Goal: Transaction & Acquisition: Obtain resource

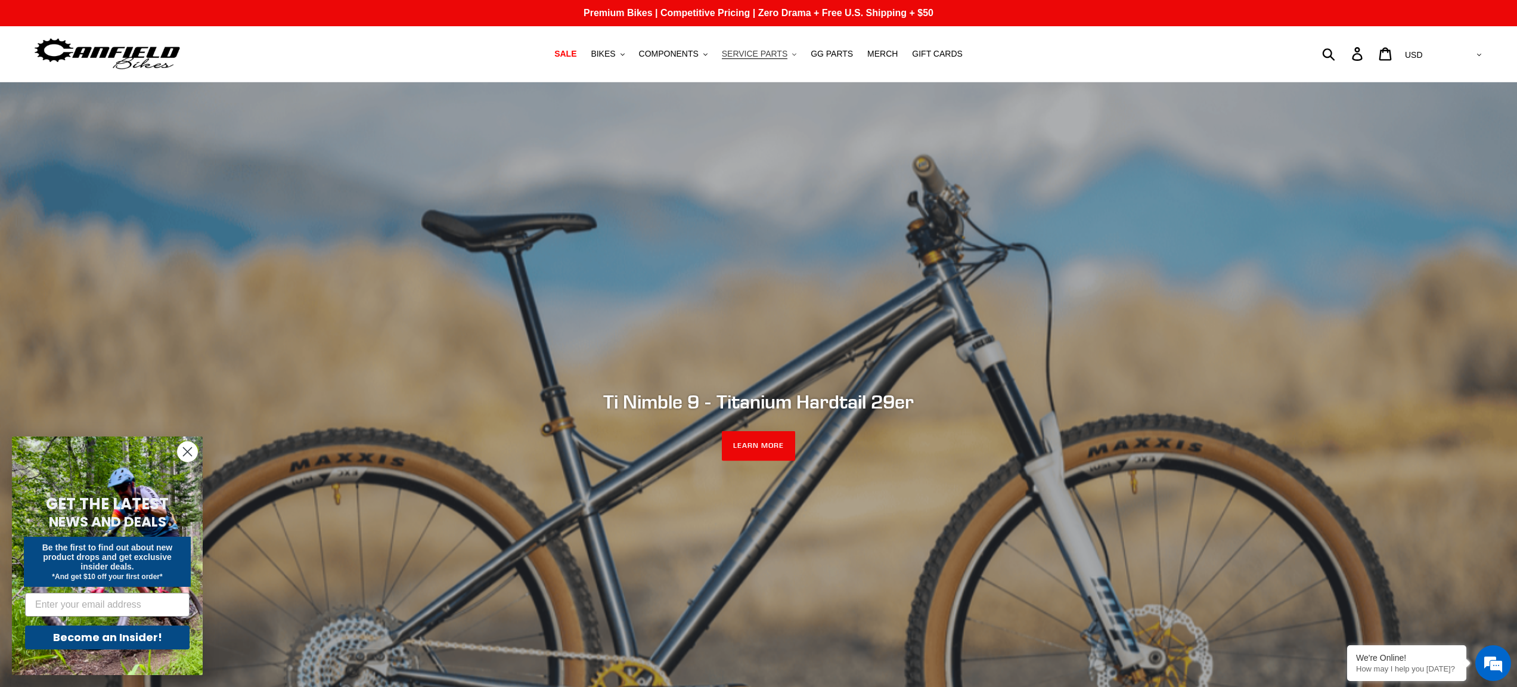
click at [762, 52] on span "SERVICE PARTS" at bounding box center [755, 54] width 66 height 10
click at [830, 56] on span "GG PARTS" at bounding box center [832, 54] width 42 height 10
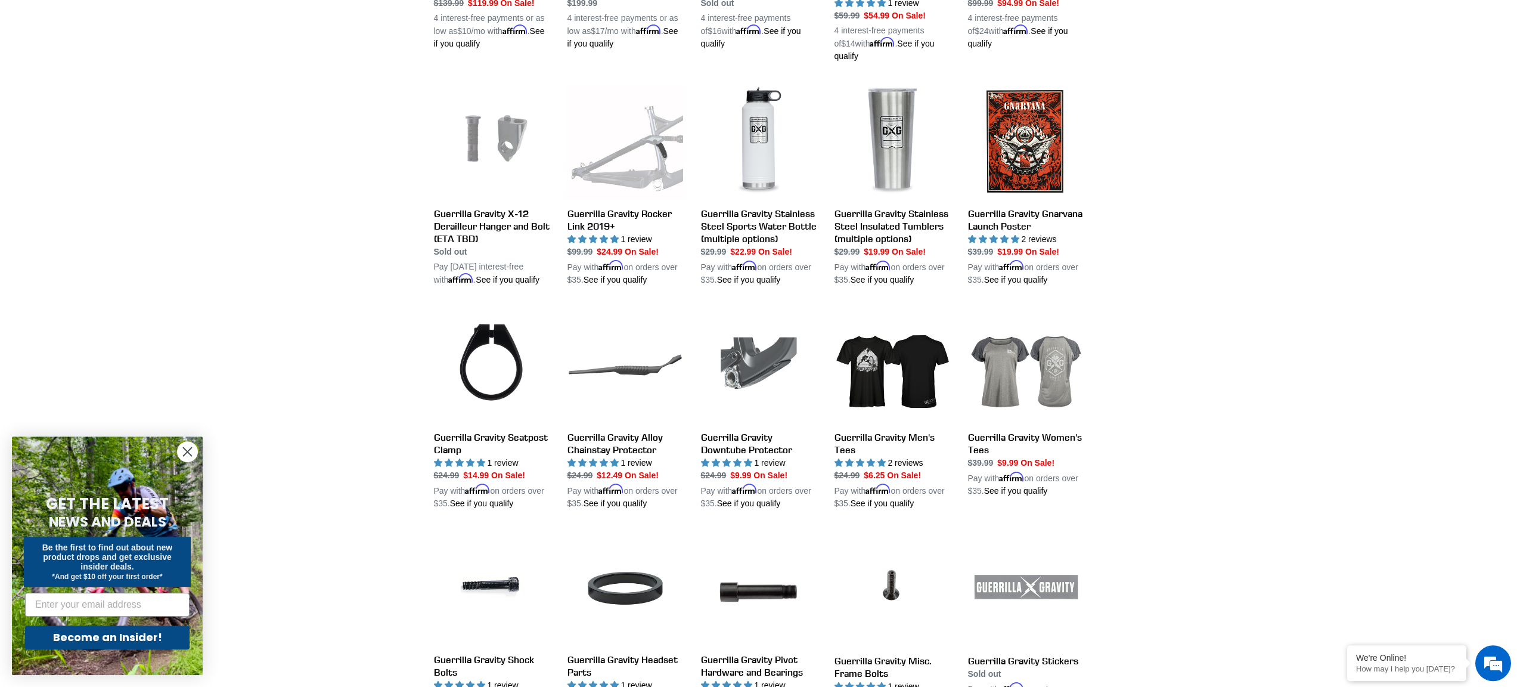
scroll to position [773, 0]
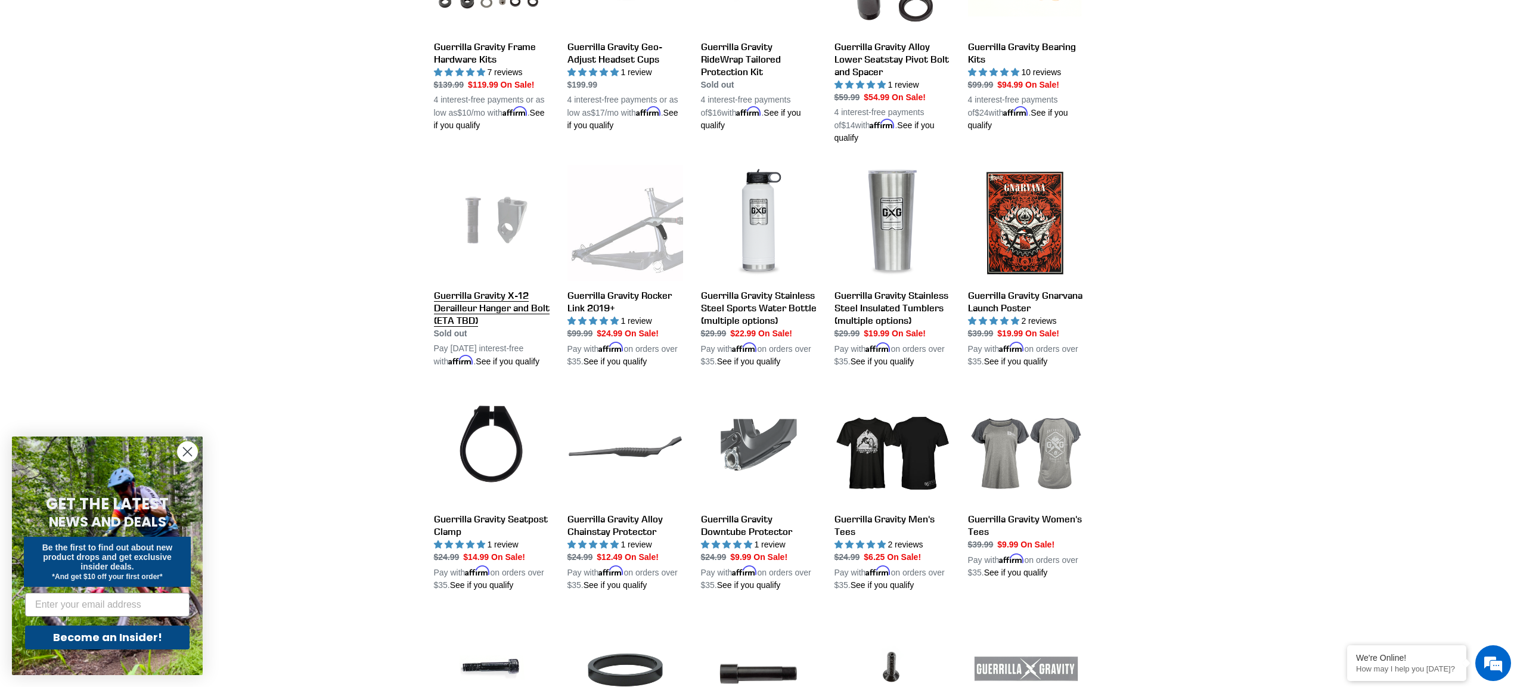
click at [482, 300] on link "Guerrilla Gravity X-12 Derailleur Hanger and Bolt (ETA TBD)" at bounding box center [492, 266] width 116 height 203
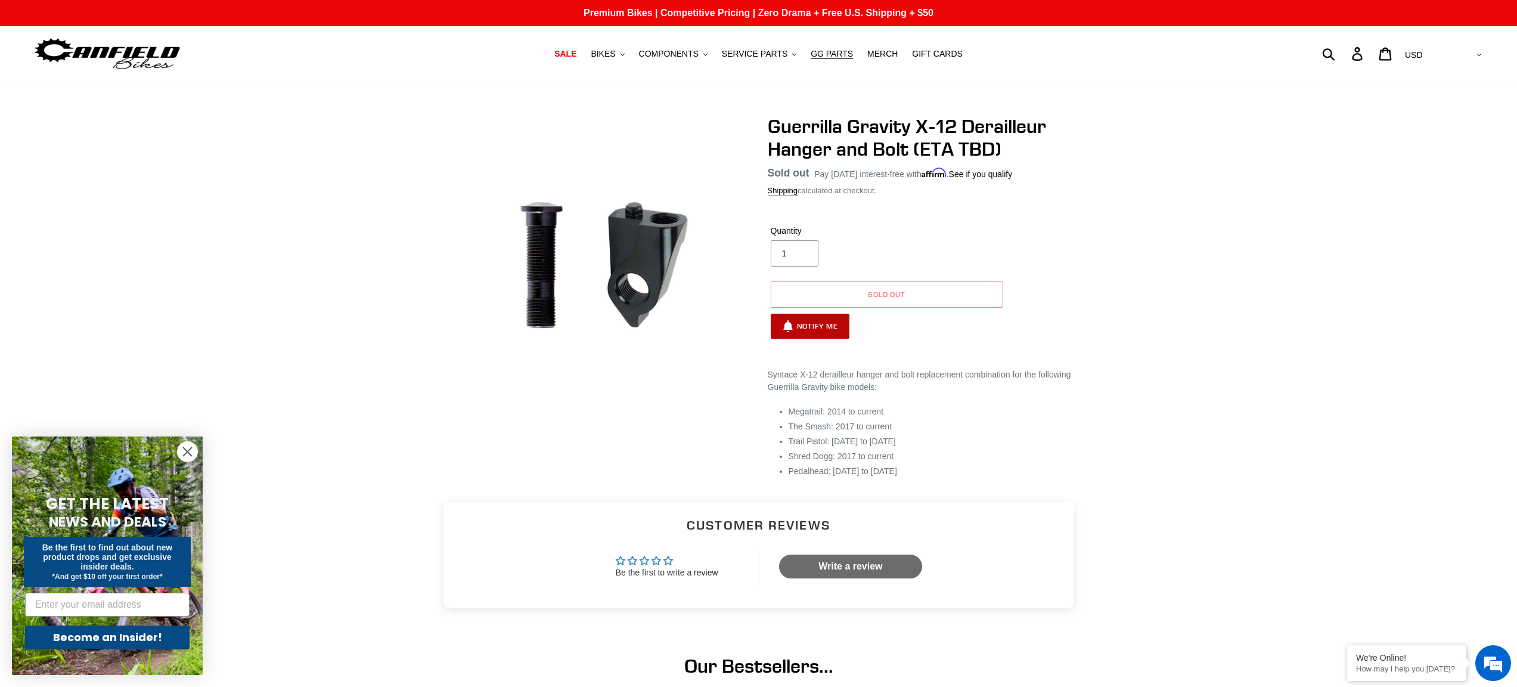
click at [818, 324] on button "Notify Me" at bounding box center [810, 326] width 79 height 25
select select "US"
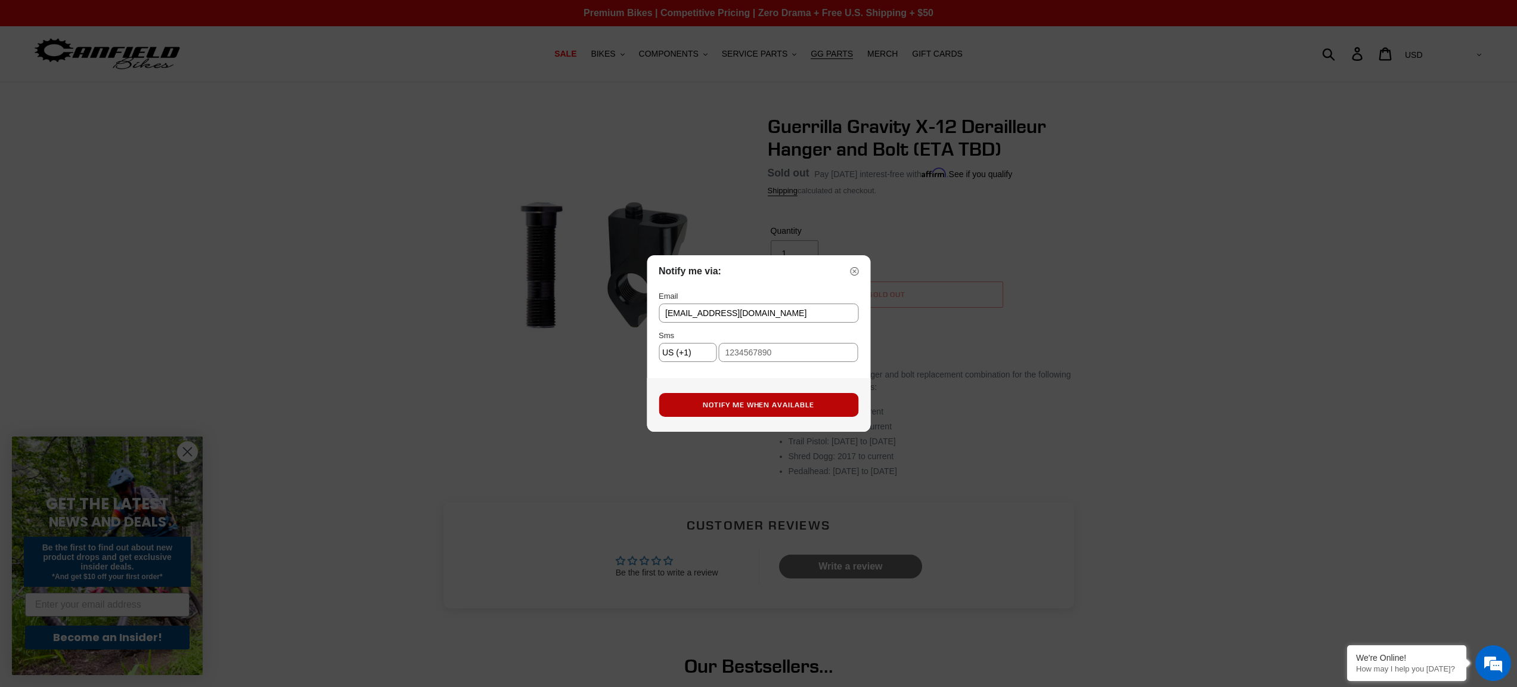
type input "garryfalor@hotmail.com"
click at [786, 402] on button "Notify Me When Available" at bounding box center [759, 405] width 200 height 24
